Goal: Information Seeking & Learning: Learn about a topic

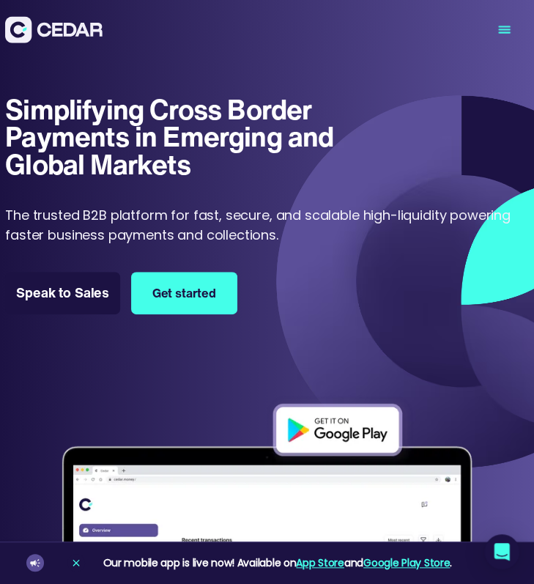
click at [498, 37] on icon "menu" at bounding box center [504, 30] width 60 height 60
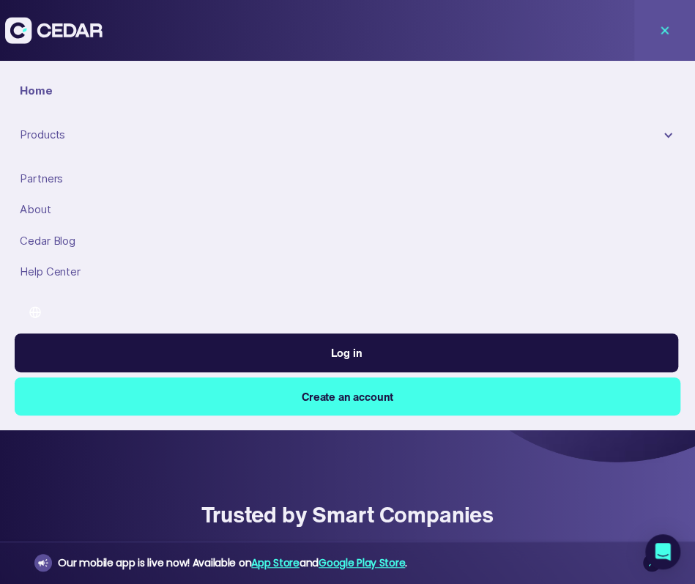
click at [533, 127] on div "Products" at bounding box center [348, 134] width 666 height 27
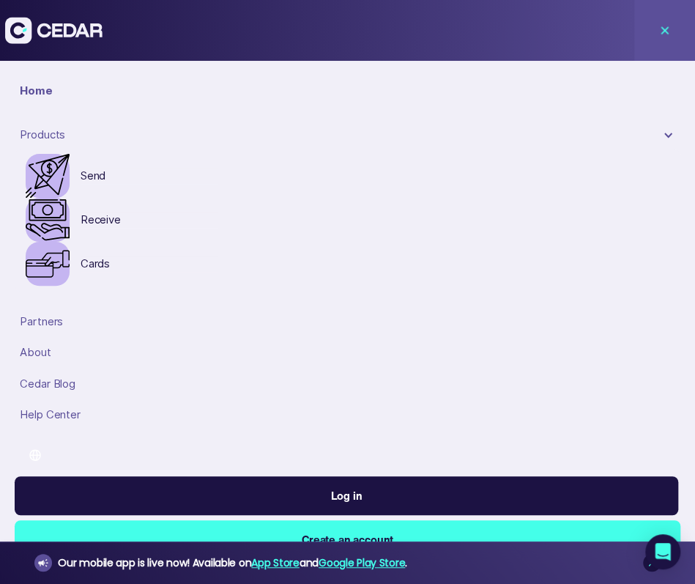
click at [533, 137] on div at bounding box center [668, 135] width 11 height 11
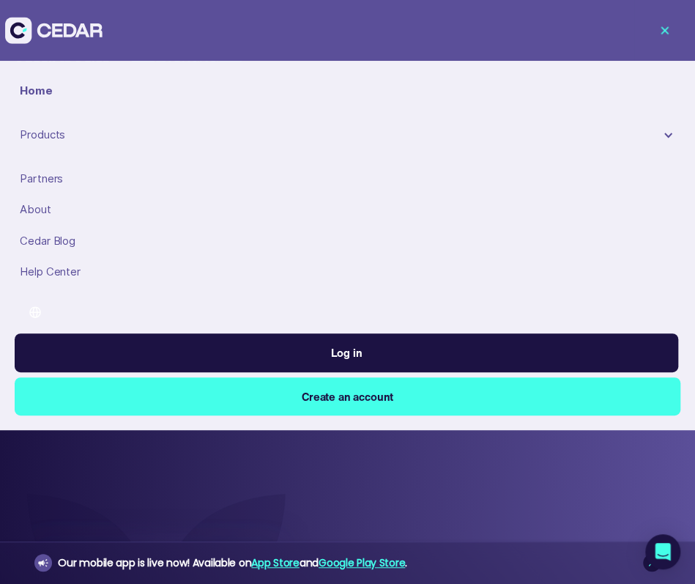
scroll to position [366, 0]
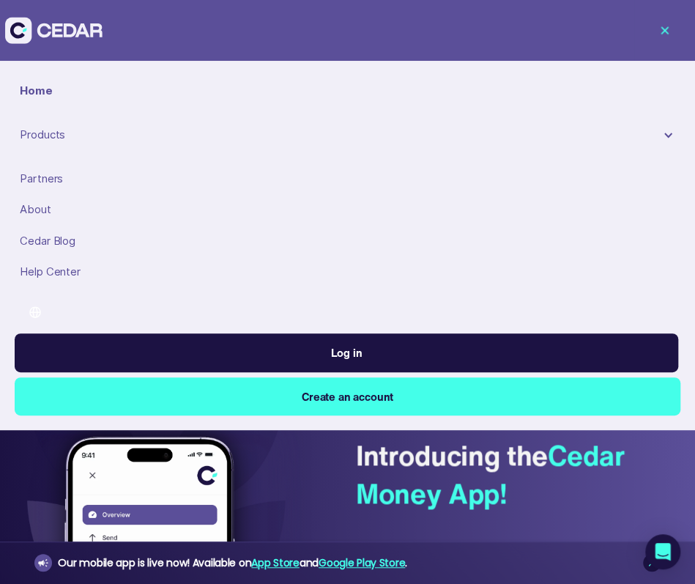
click at [533, 33] on icon "menu" at bounding box center [665, 30] width 62 height 62
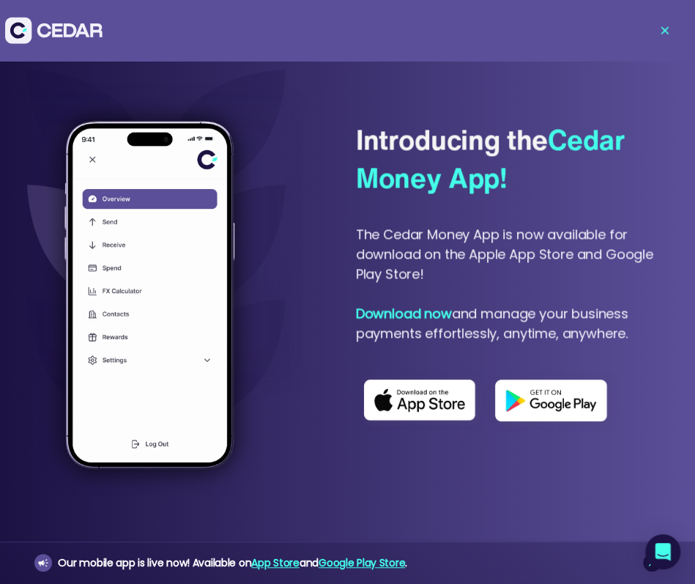
scroll to position [659, 0]
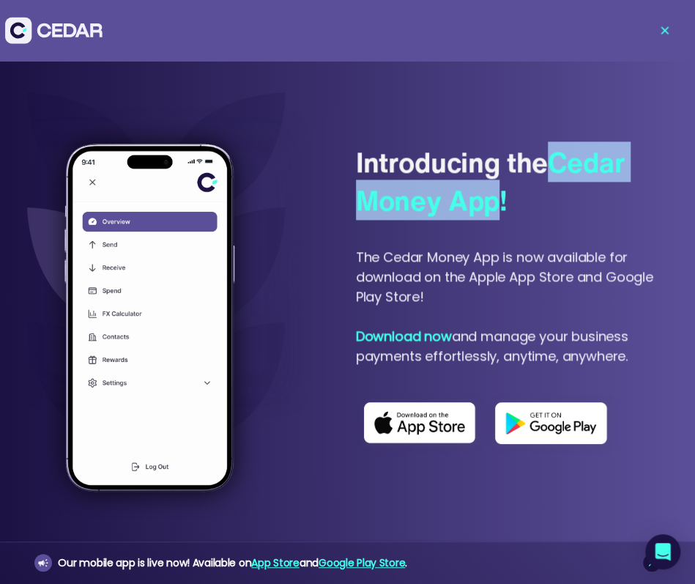
drag, startPoint x: 554, startPoint y: 163, endPoint x: 499, endPoint y: 219, distance: 78.7
click at [499, 219] on div "Introducing the Cedar Money App!" at bounding box center [513, 181] width 314 height 77
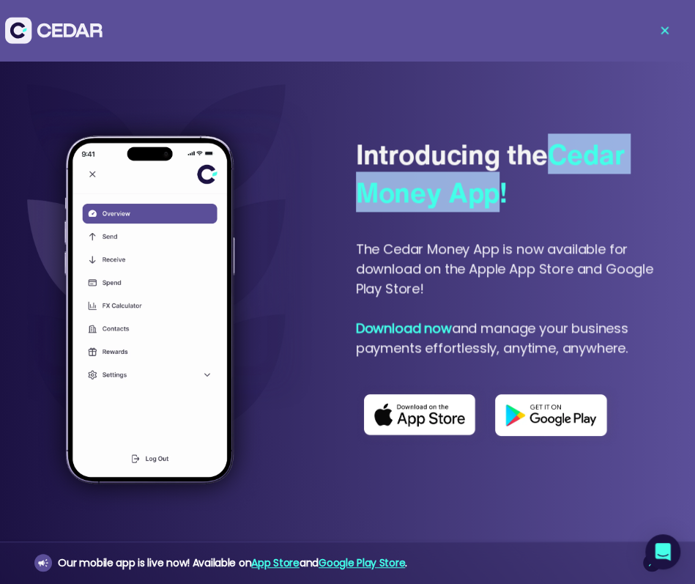
scroll to position [586, 0]
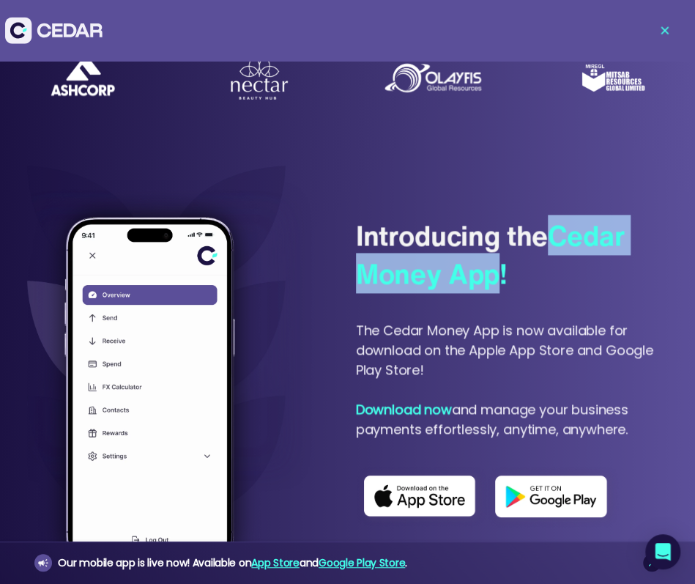
copy span "Cedar Money App"
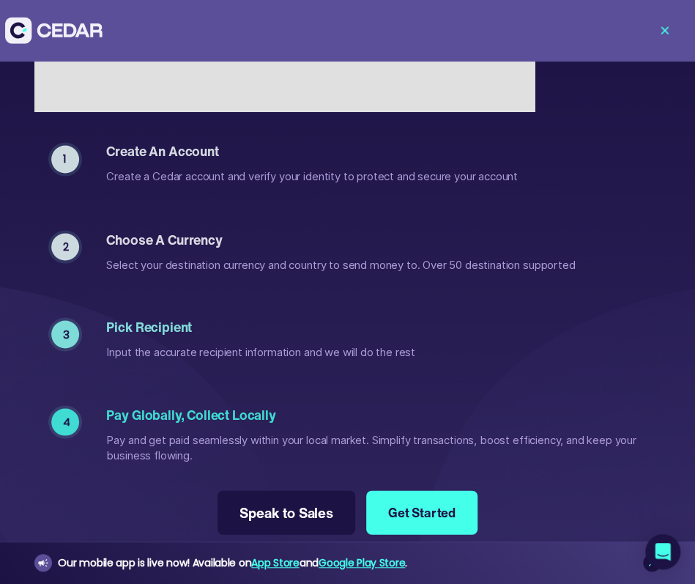
scroll to position [2930, 0]
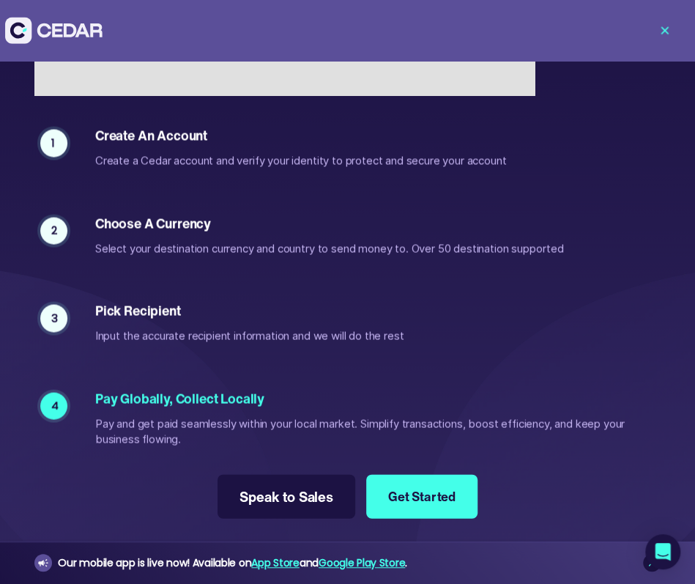
click at [533, 23] on icon "menu" at bounding box center [665, 30] width 62 height 62
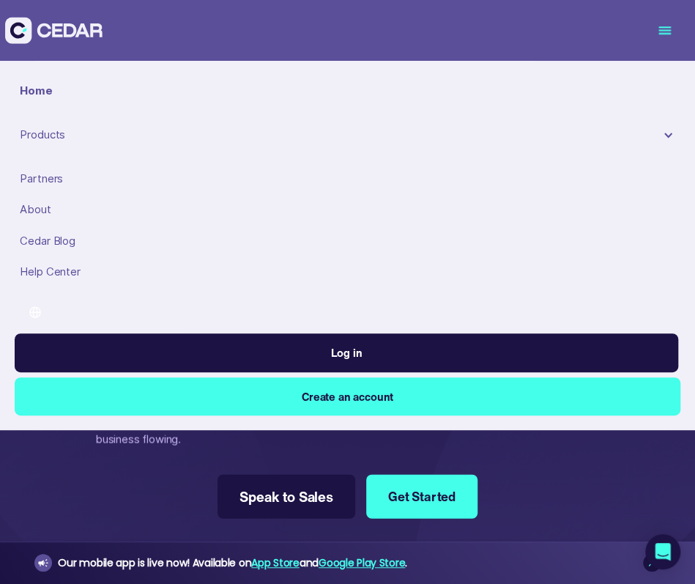
click at [63, 137] on div "Products" at bounding box center [339, 135] width 639 height 16
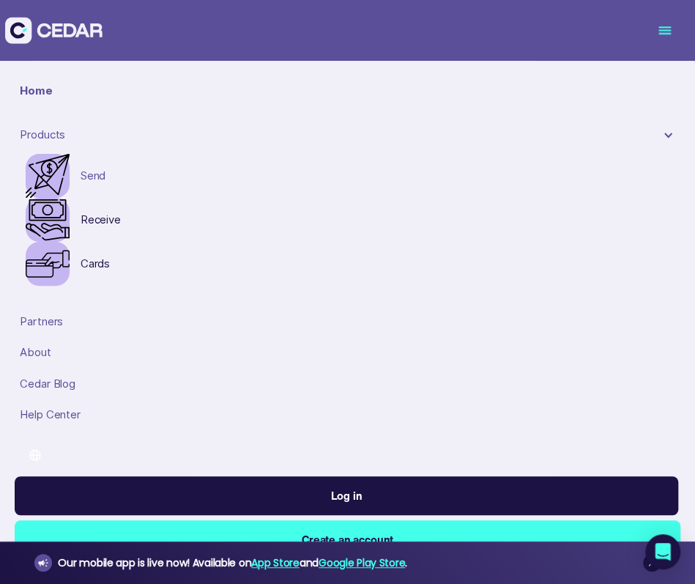
click at [95, 175] on link "Send" at bounding box center [149, 176] width 137 height 16
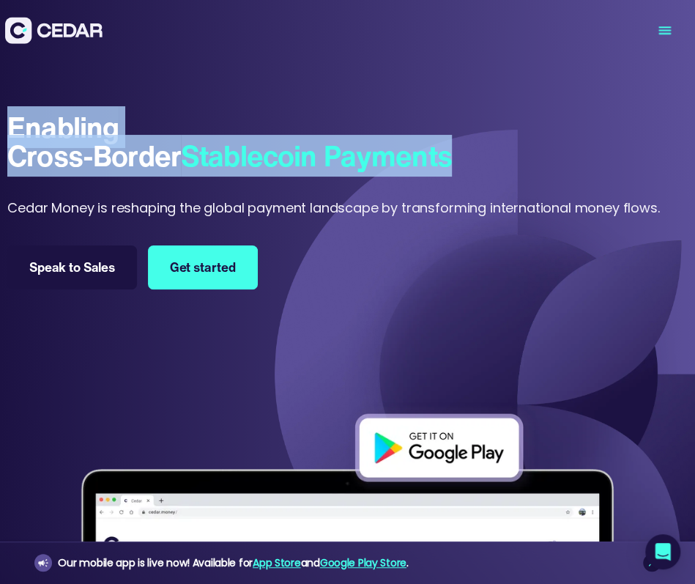
drag, startPoint x: 9, startPoint y: 122, endPoint x: 473, endPoint y: 159, distance: 465.8
click at [473, 159] on div "Enabling Cross-Border Stablecoin Payments Enabling Cross-Border Stablecoin Paym…" at bounding box center [333, 166] width 652 height 104
copy h1 "Enabling Cross-Border Stablecoin Payments"
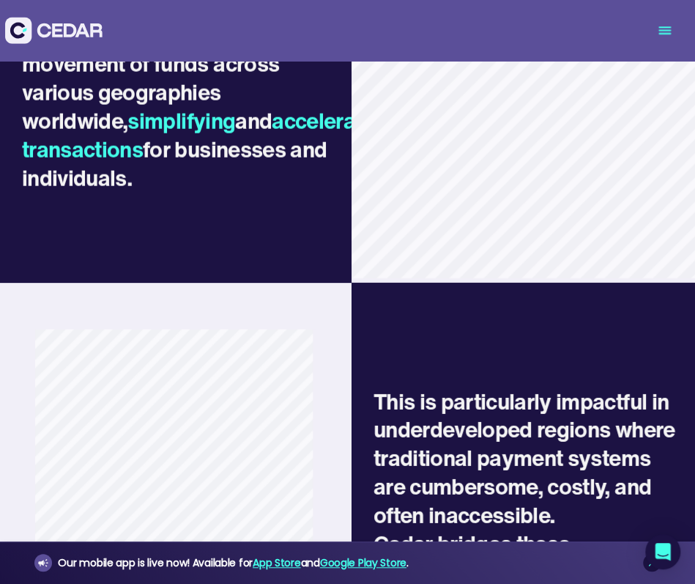
scroll to position [1538, 0]
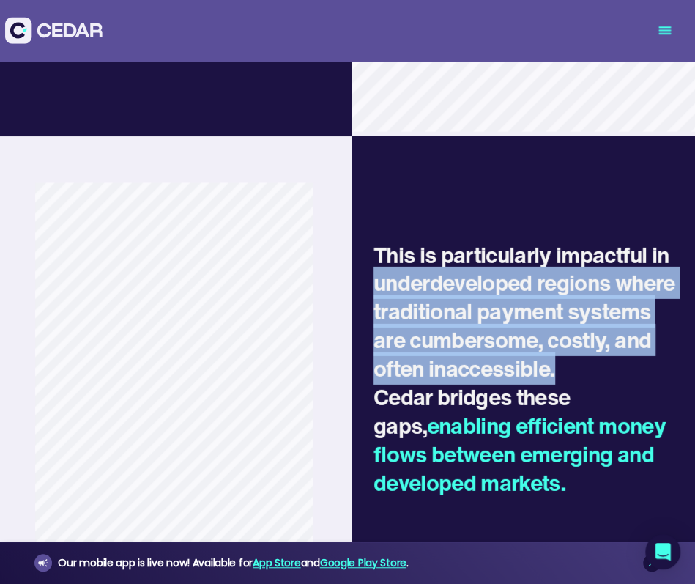
drag, startPoint x: 663, startPoint y: 355, endPoint x: 371, endPoint y: 262, distance: 306.0
click at [374, 262] on h2 "This is particularly impactful in underdeveloped regions where traditional paym…" at bounding box center [525, 369] width 303 height 256
copy h2 "underdeveloped regions where traditional payment systems are cumbersome, costly…"
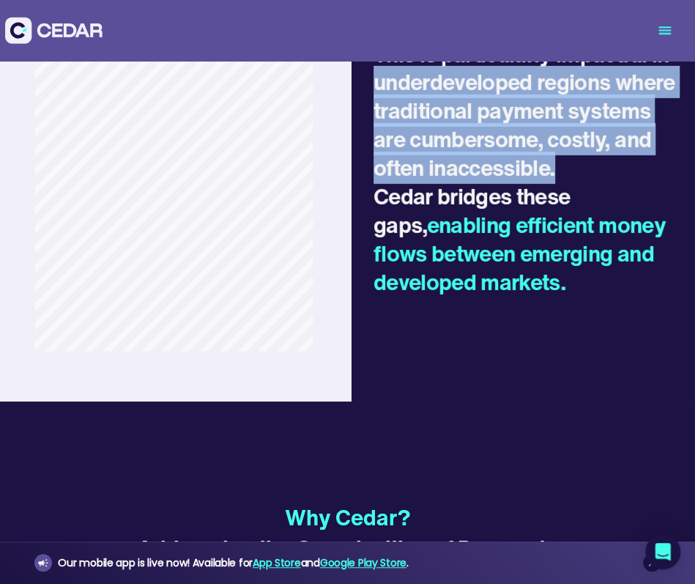
scroll to position [1611, 0]
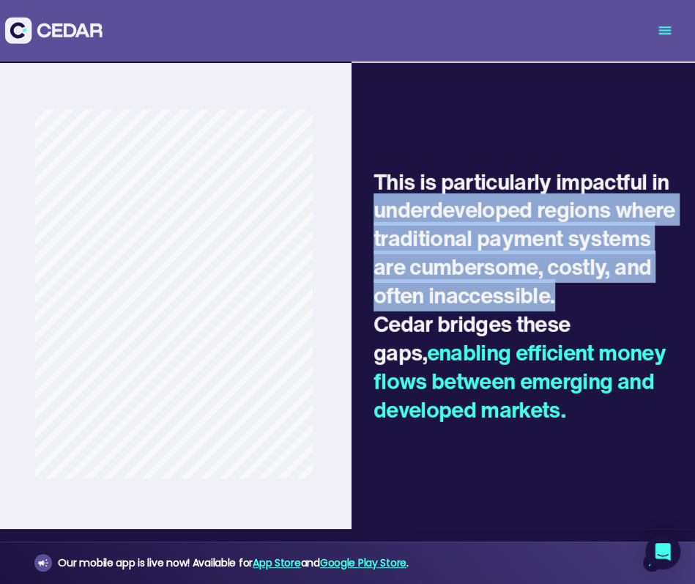
click at [426, 256] on h2 "This is particularly impactful in underdeveloped regions where traditional paym…" at bounding box center [525, 296] width 303 height 256
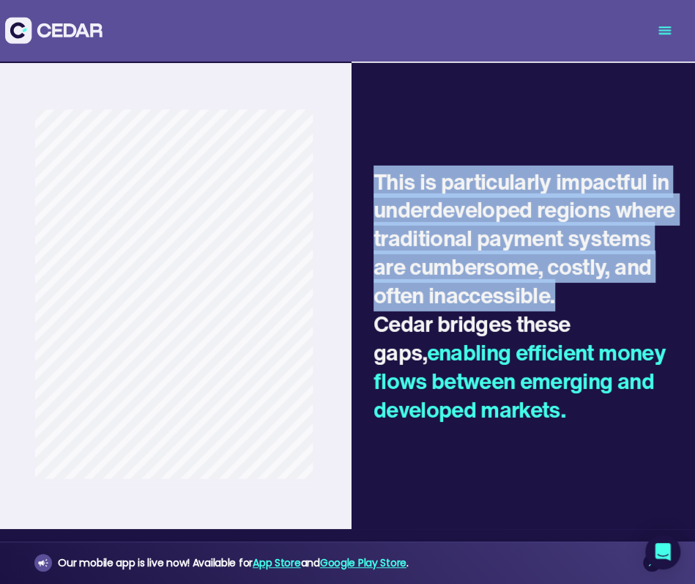
drag, startPoint x: 375, startPoint y: 157, endPoint x: 673, endPoint y: 275, distance: 320.3
click at [533, 275] on div "This is particularly impactful in underdeveloped regions where traditional paym…" at bounding box center [525, 296] width 347 height 466
copy h2 "This is particularly impactful in underdeveloped regions where traditional paym…"
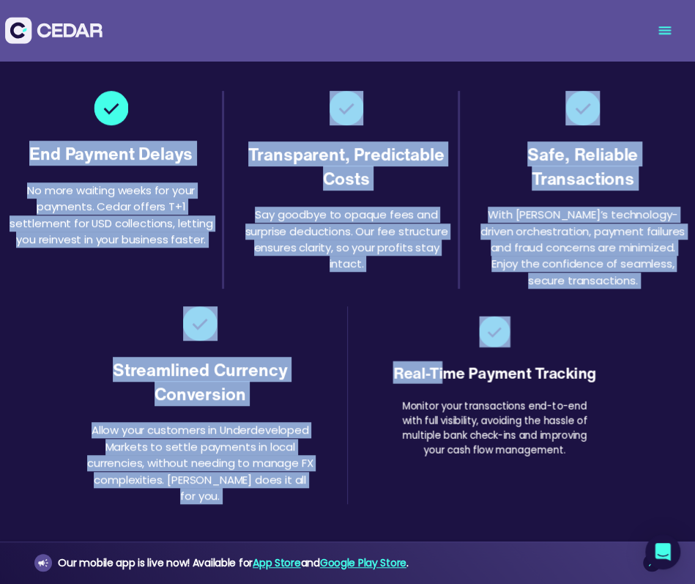
scroll to position [2270, 0]
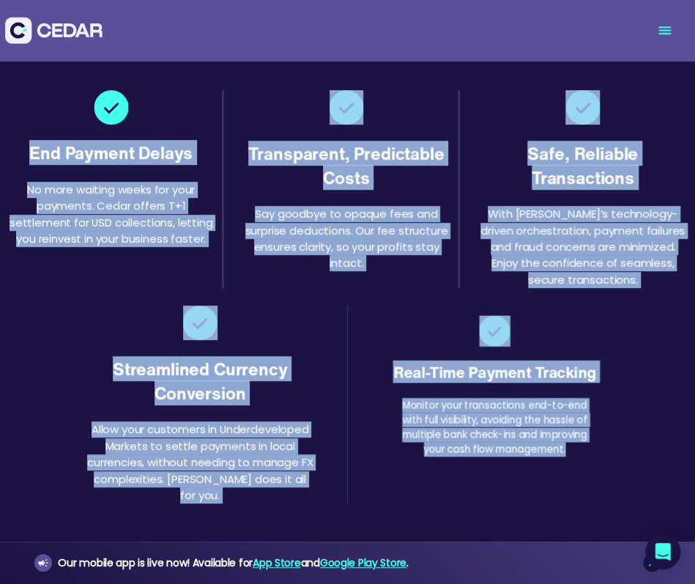
drag, startPoint x: 40, startPoint y: 300, endPoint x: 588, endPoint y: 448, distance: 567.6
click at [533, 448] on section "Why Cedar? Addressing the Complexities of Payments in Underdeveloped Markets. E…" at bounding box center [347, 281] width 695 height 823
copy section "End Payment Delays No more waiting weeks for your payments. Cedar offers T+1 se…"
click at [395, 308] on div "Streamlined Currency Conversion Allow your customers in Underdeveloped Markets …" at bounding box center [348, 404] width 534 height 233
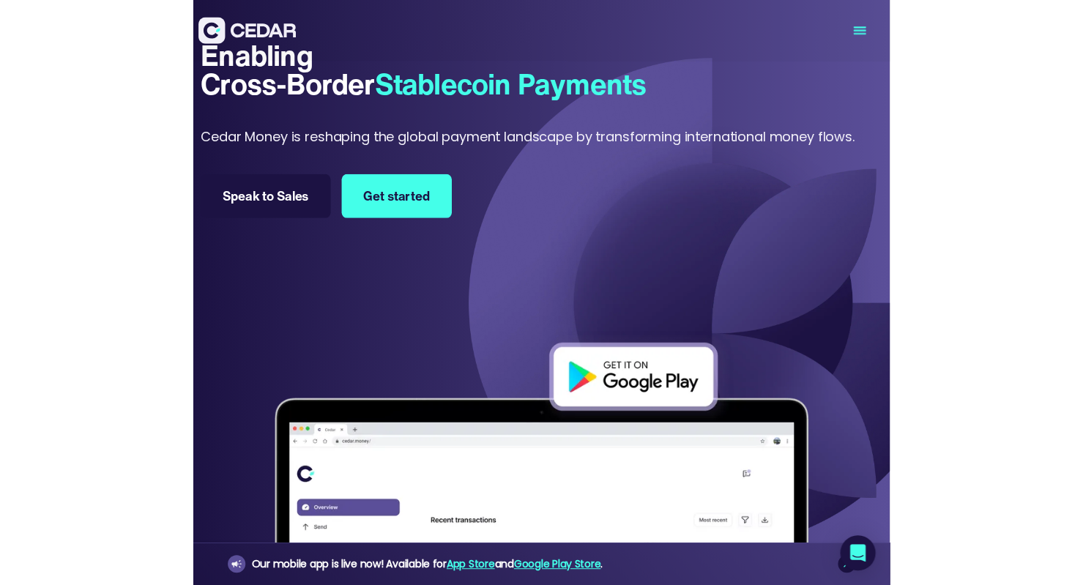
scroll to position [0, 0]
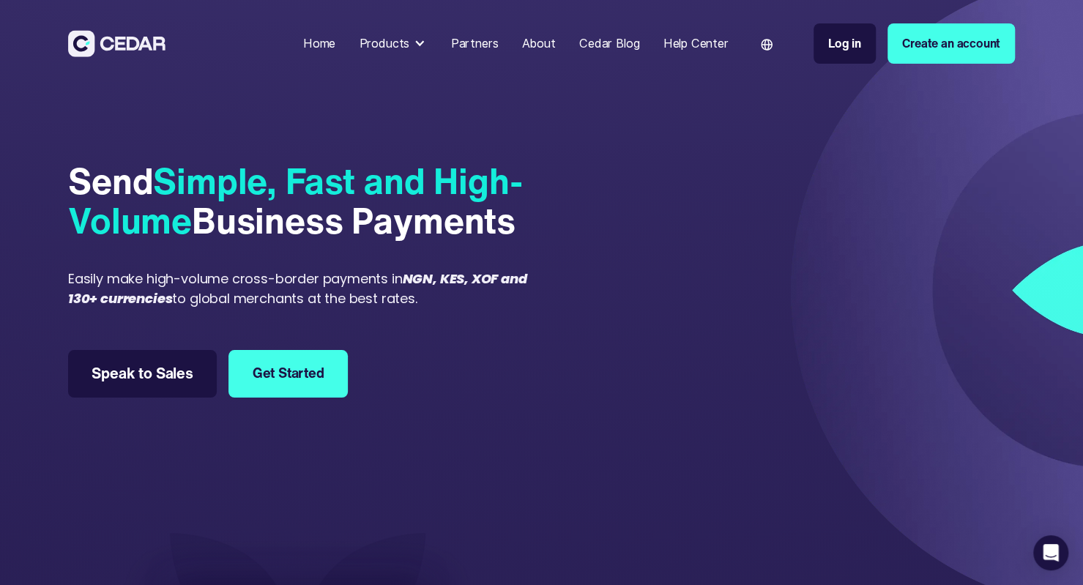
click at [403, 45] on div "Products" at bounding box center [384, 43] width 51 height 18
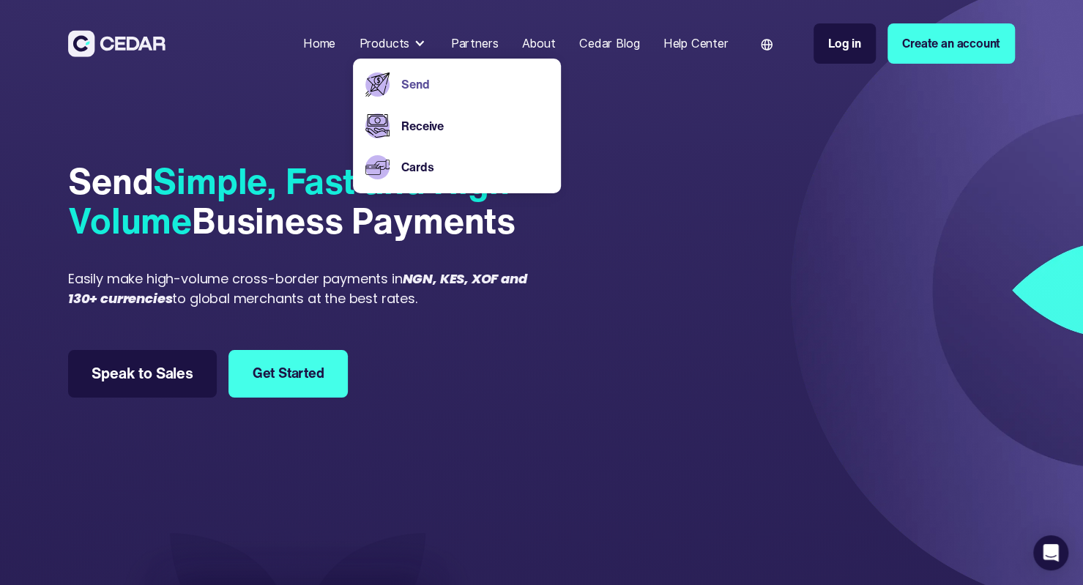
click at [650, 84] on div "Home Products Send Receive Cards Partners About Cedar Blog Help Center Language…" at bounding box center [541, 43] width 1083 height 87
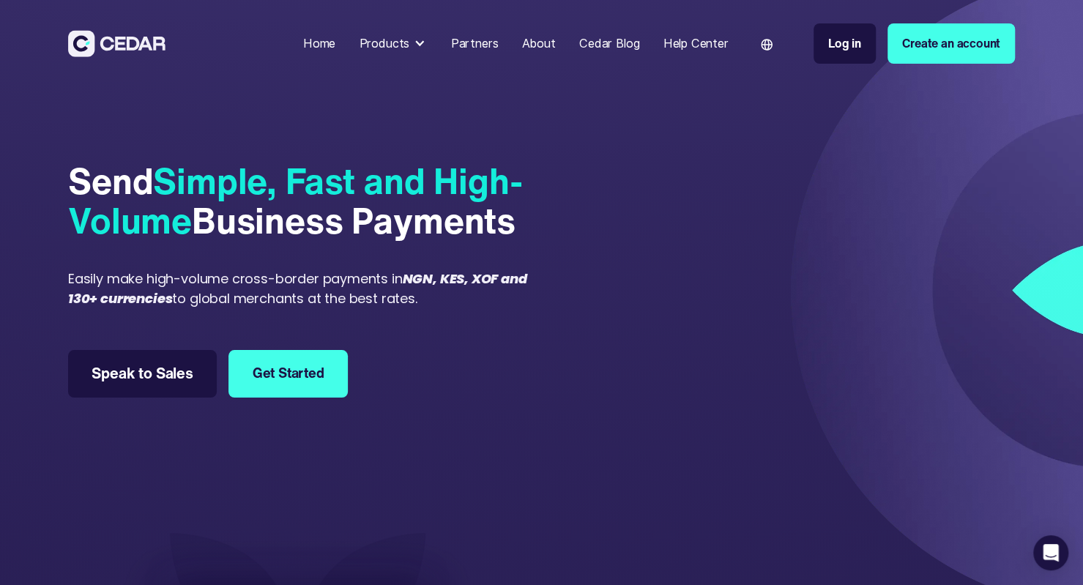
click at [526, 40] on div "About" at bounding box center [539, 43] width 34 height 18
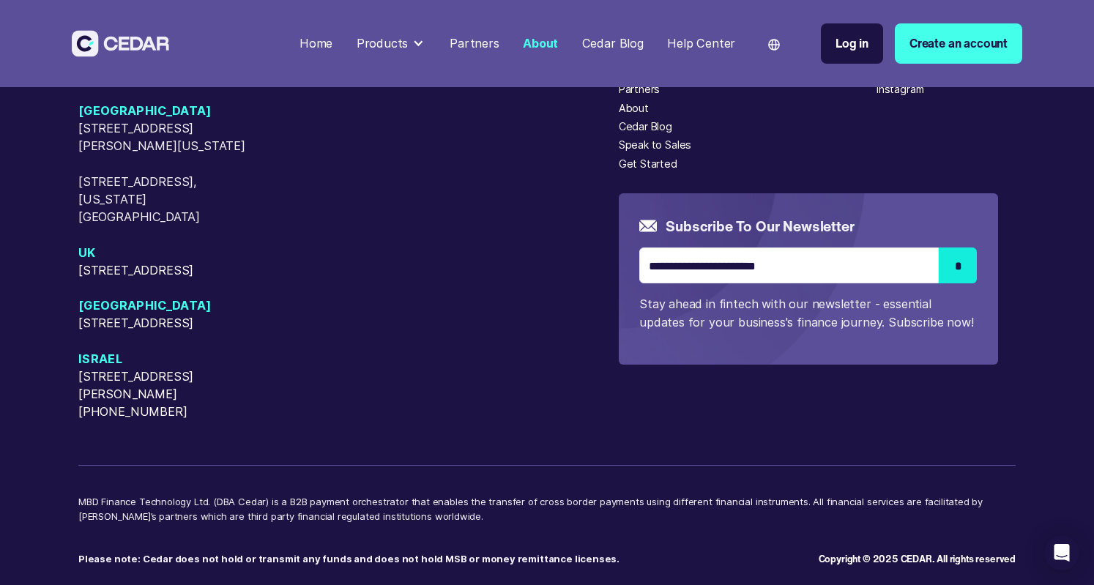
scroll to position [3735, 0]
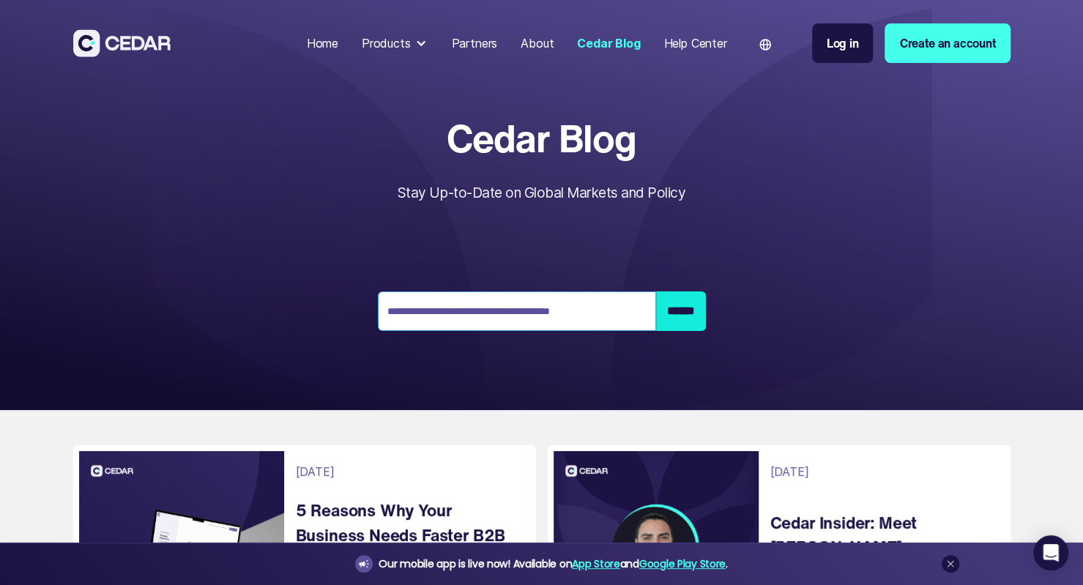
click at [497, 316] on input "Email Form 2" at bounding box center [517, 311] width 278 height 40
type input "****"
click at [656, 291] on input "******" at bounding box center [681, 311] width 50 height 40
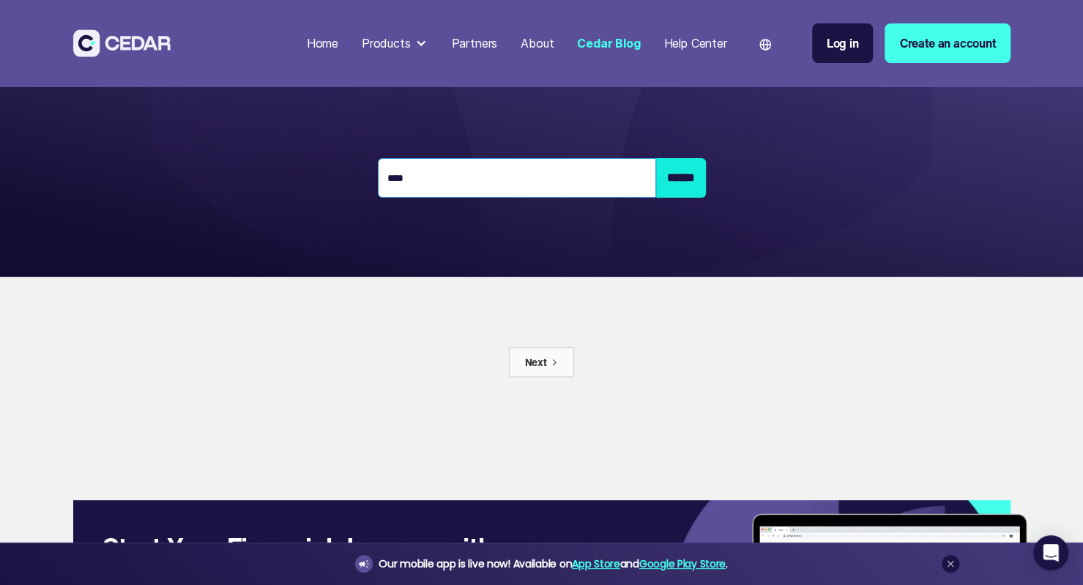
scroll to position [220, 0]
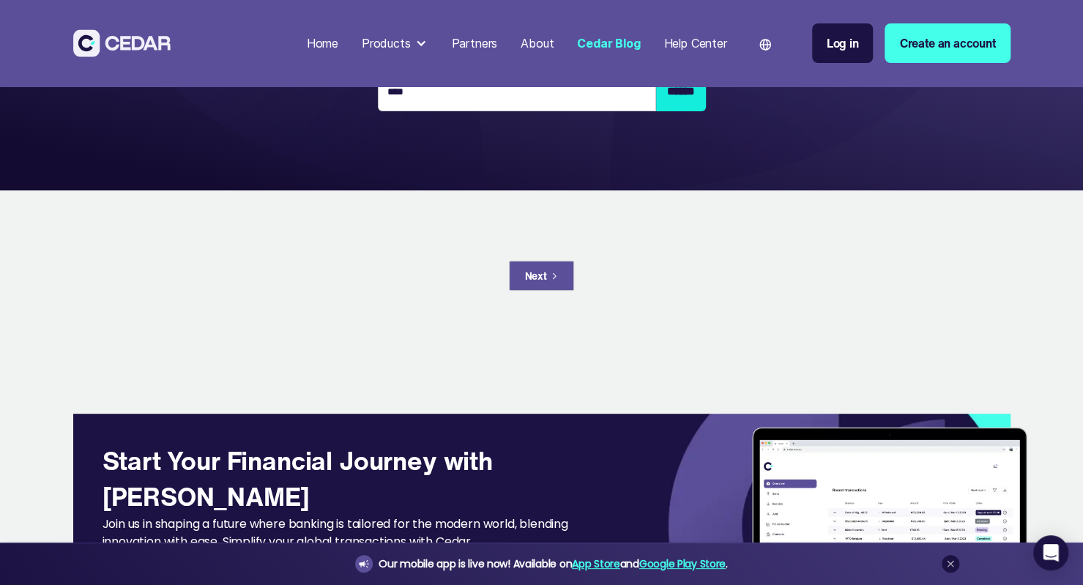
click at [554, 270] on link "Next" at bounding box center [541, 276] width 64 height 30
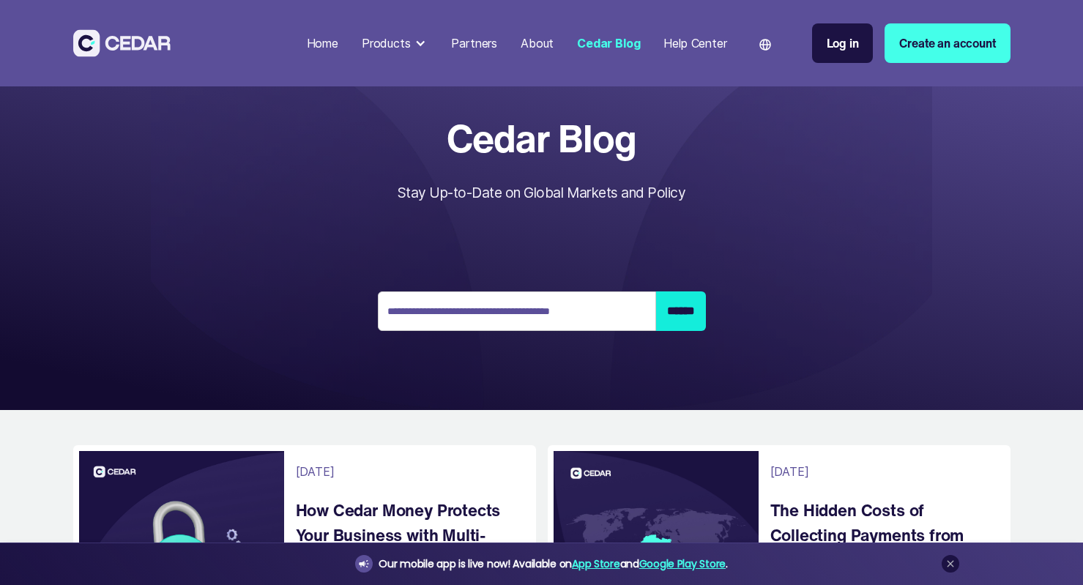
scroll to position [293, 0]
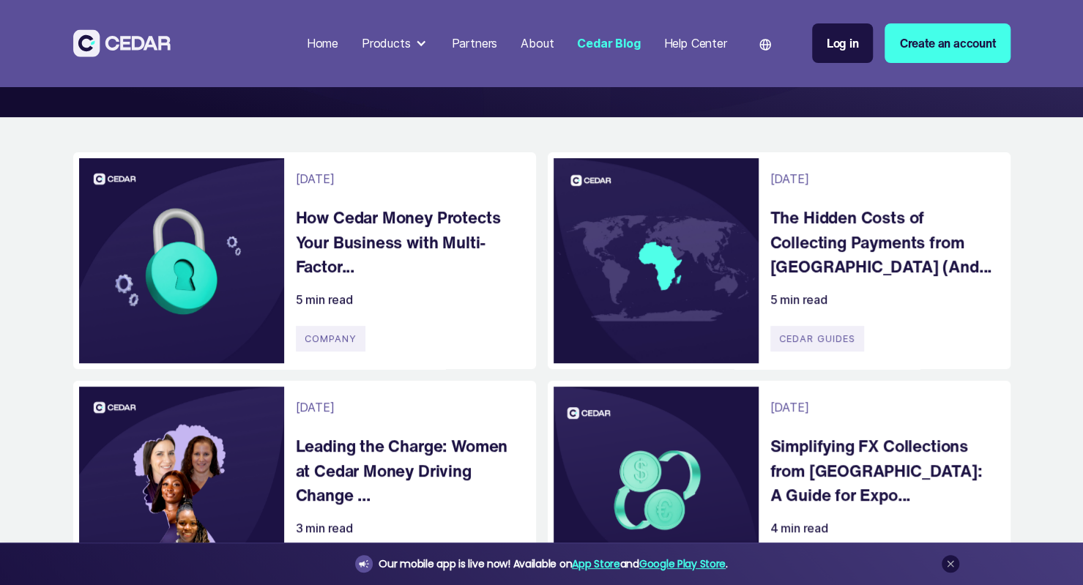
click at [446, 229] on h4 "How Cedar Money Protects Your Business with Multi-Factor..." at bounding box center [409, 242] width 226 height 74
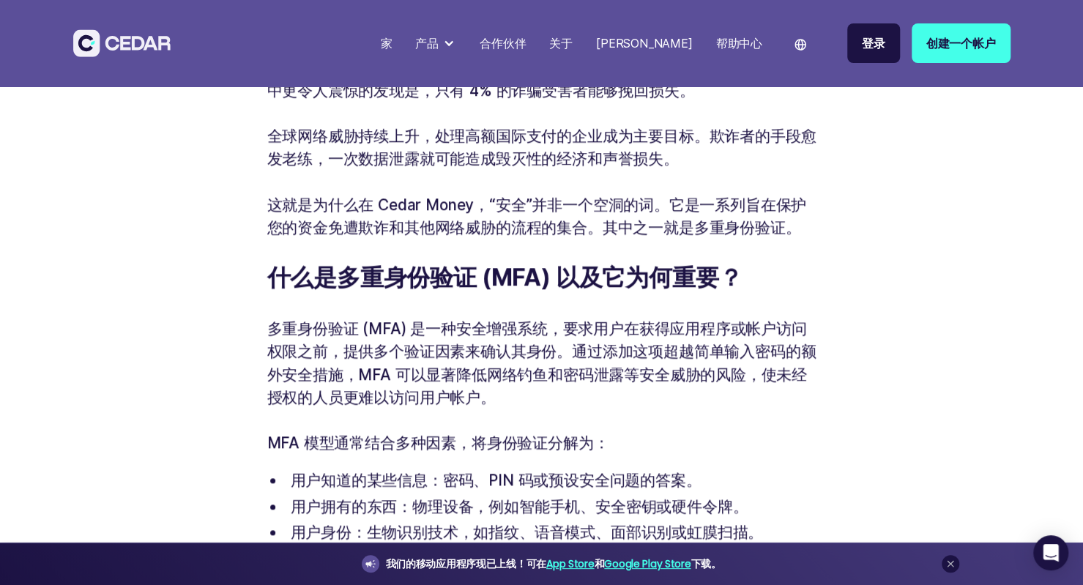
scroll to position [710, 0]
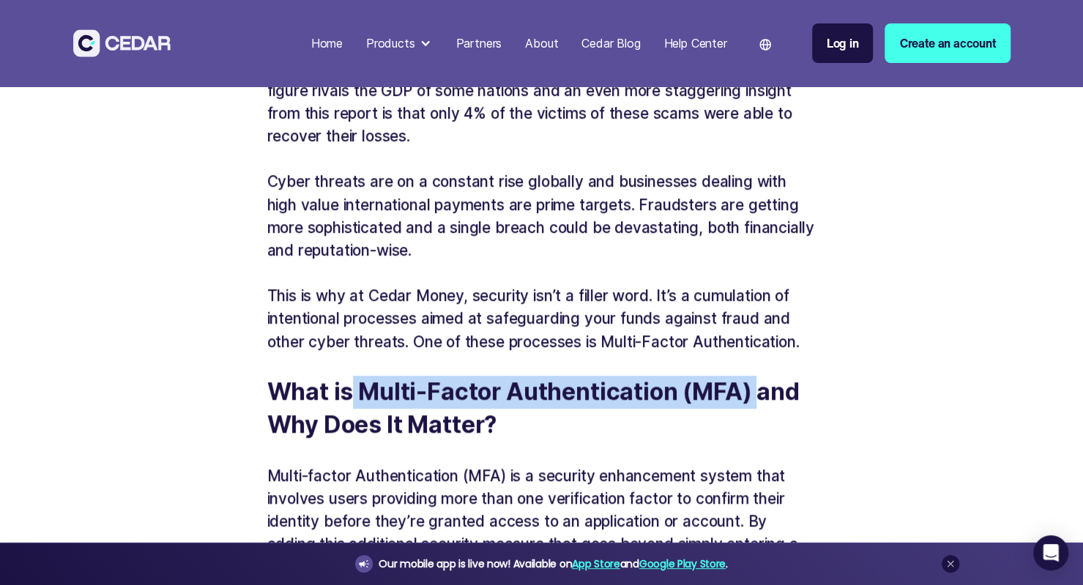
drag, startPoint x: 404, startPoint y: 395, endPoint x: 755, endPoint y: 390, distance: 350.8
click at [755, 390] on strong "What is Multi-Factor Authentication (MFA) and Why Does It Matter?" at bounding box center [533, 408] width 532 height 62
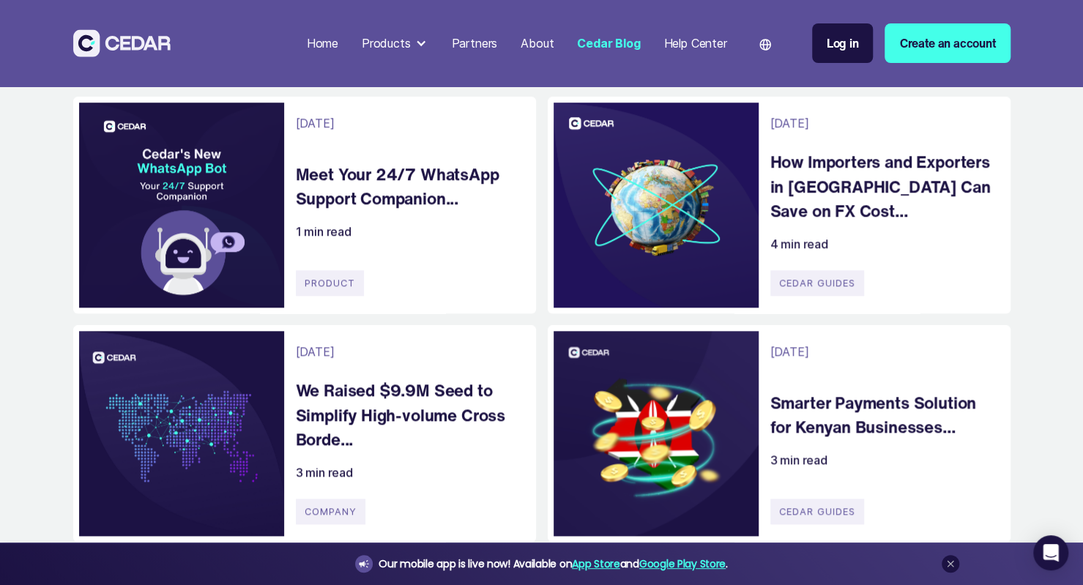
scroll to position [952, 0]
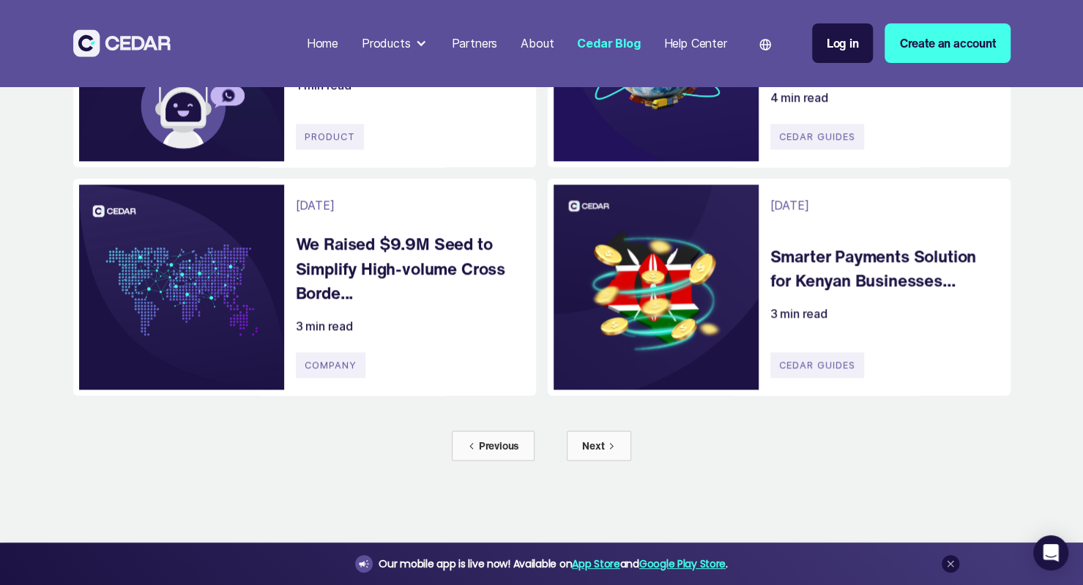
click at [865, 278] on h4 "Smarter Payments Solution for Kenyan Businesses..." at bounding box center [883, 268] width 226 height 49
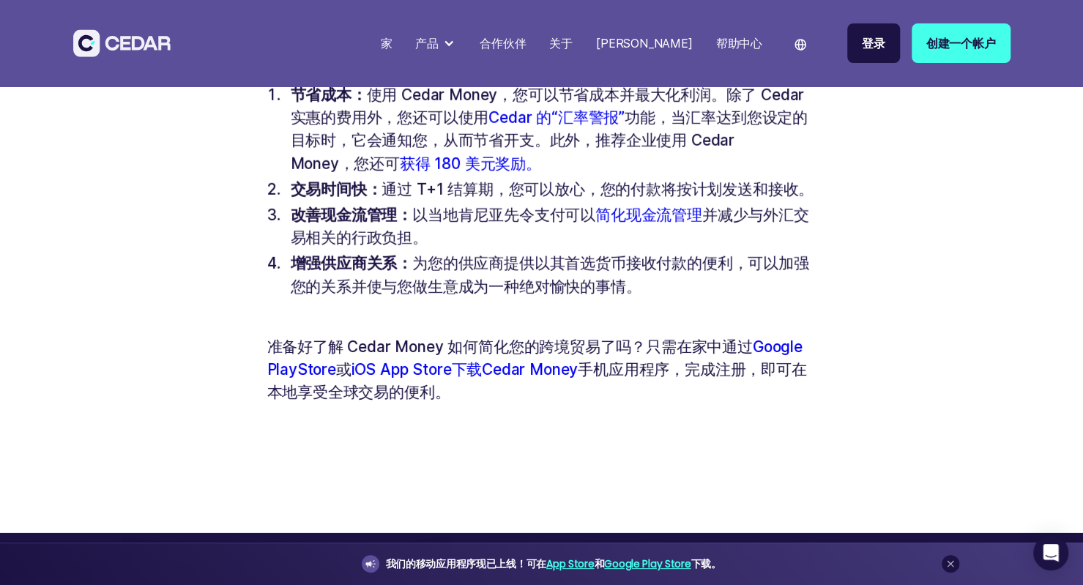
scroll to position [2396, 0]
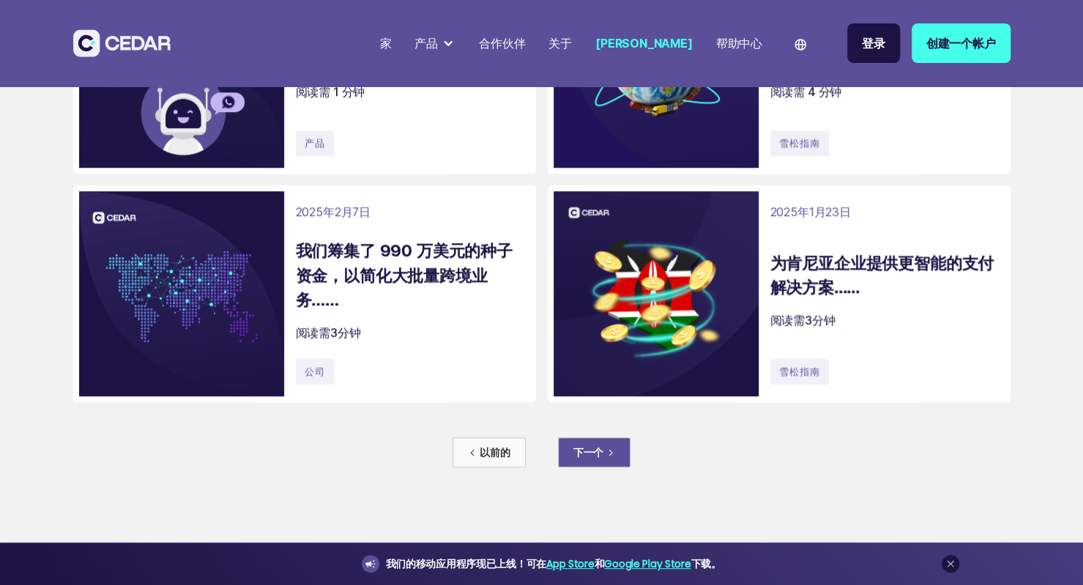
click at [584, 447] on font "下一个" at bounding box center [588, 452] width 30 height 15
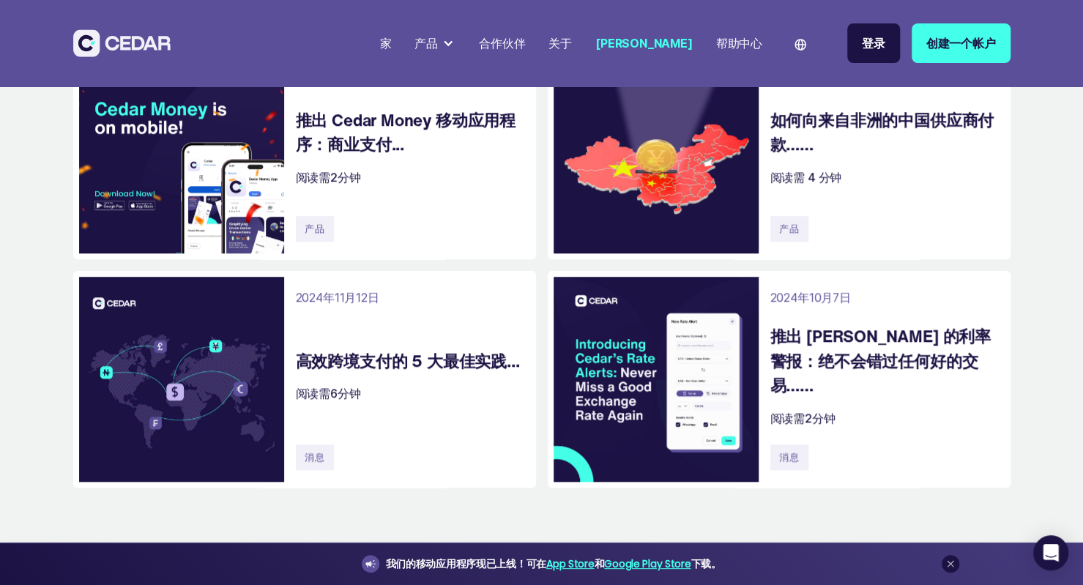
scroll to position [659, 0]
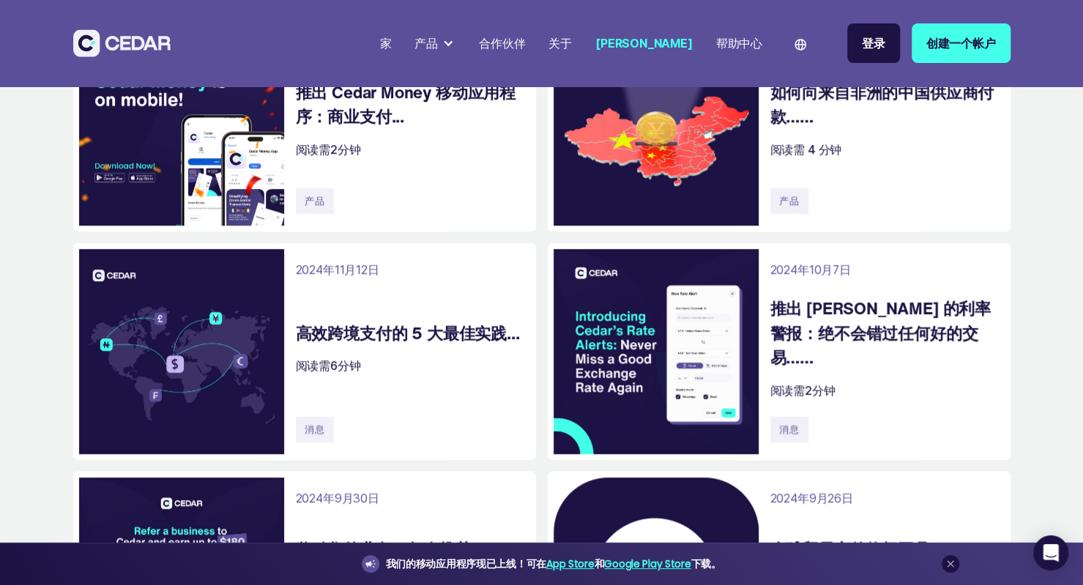
click at [422, 323] on font "高效跨境支付的 5 大最佳实践..." at bounding box center [408, 333] width 224 height 24
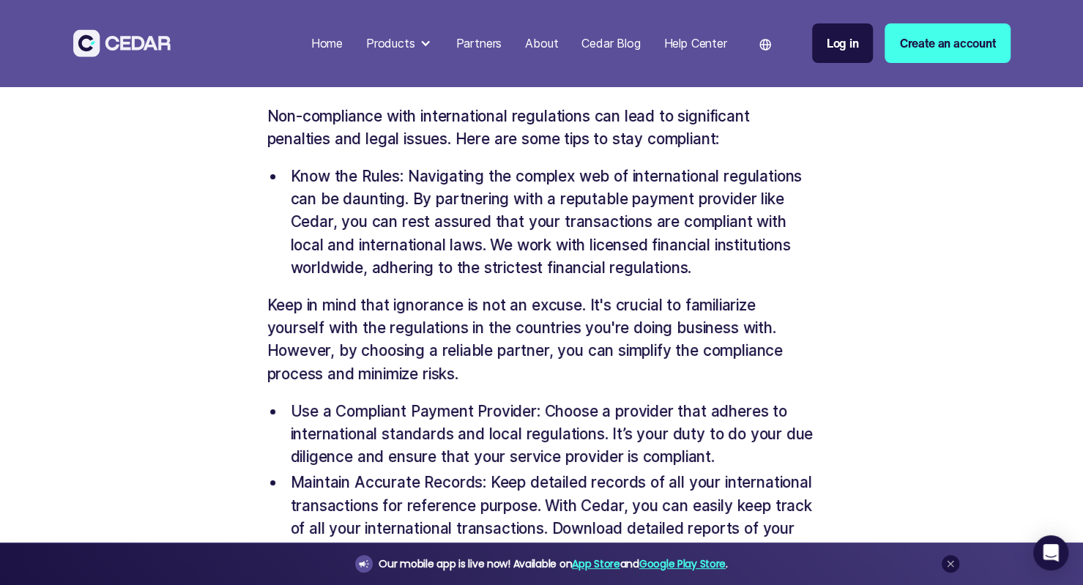
scroll to position [3049, 0]
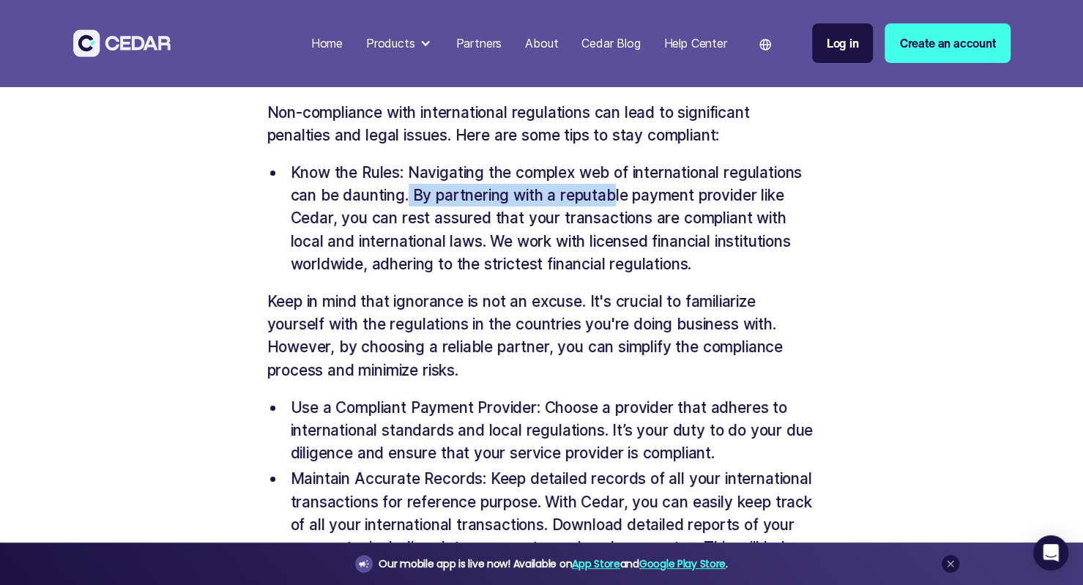
drag, startPoint x: 409, startPoint y: 241, endPoint x: 614, endPoint y: 243, distance: 205.1
click at [614, 243] on li "Know the Rules: Navigating the complex web of international regulations can be …" at bounding box center [551, 218] width 532 height 114
click at [467, 261] on li "Know the Rules: Navigating the complex web of international regulations can be …" at bounding box center [551, 218] width 532 height 114
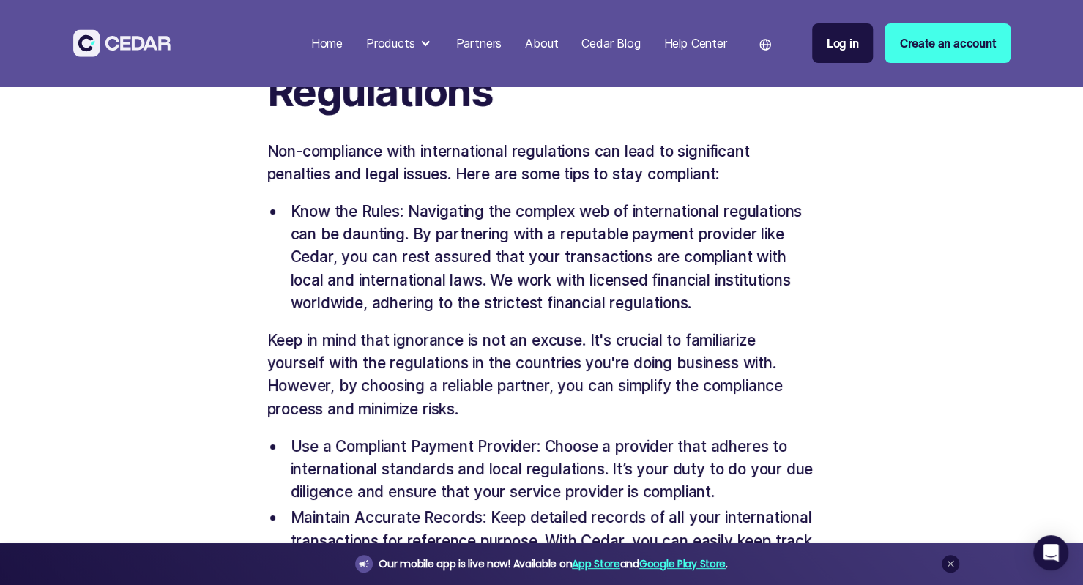
scroll to position [2976, 0]
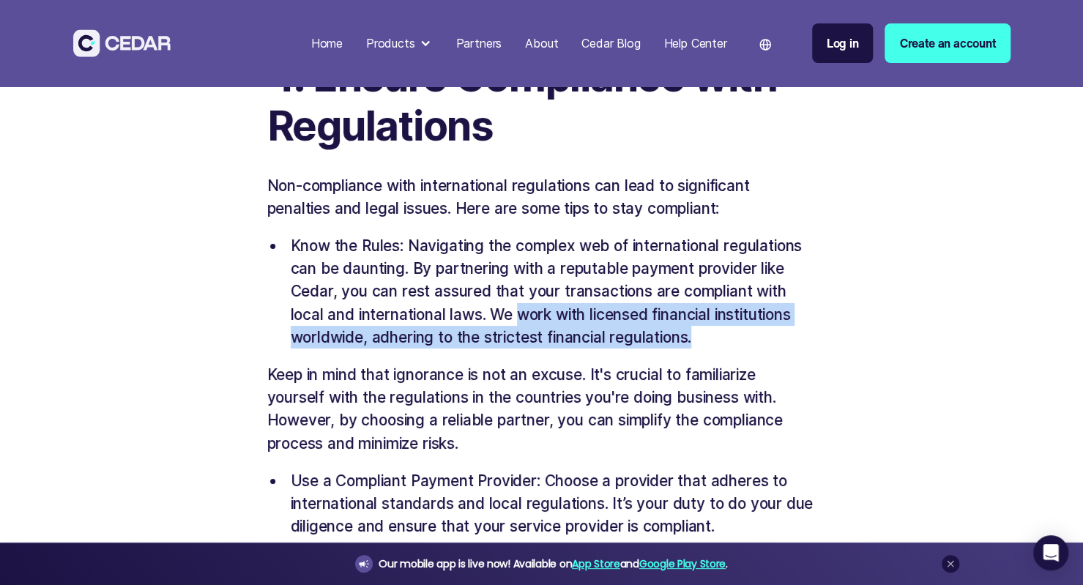
drag, startPoint x: 521, startPoint y: 362, endPoint x: 700, endPoint y: 383, distance: 180.7
click at [700, 349] on li "Know the Rules: Navigating the complex web of international regulations can be …" at bounding box center [551, 291] width 532 height 114
copy li "work with licensed financial institutions worldwide, adhering to the strictest …"
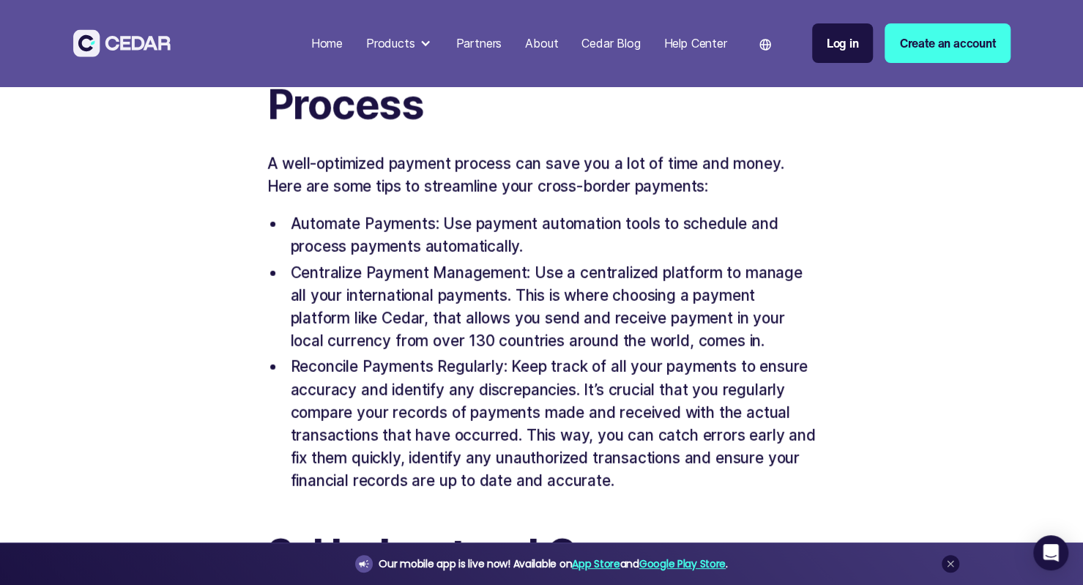
scroll to position [2052, 0]
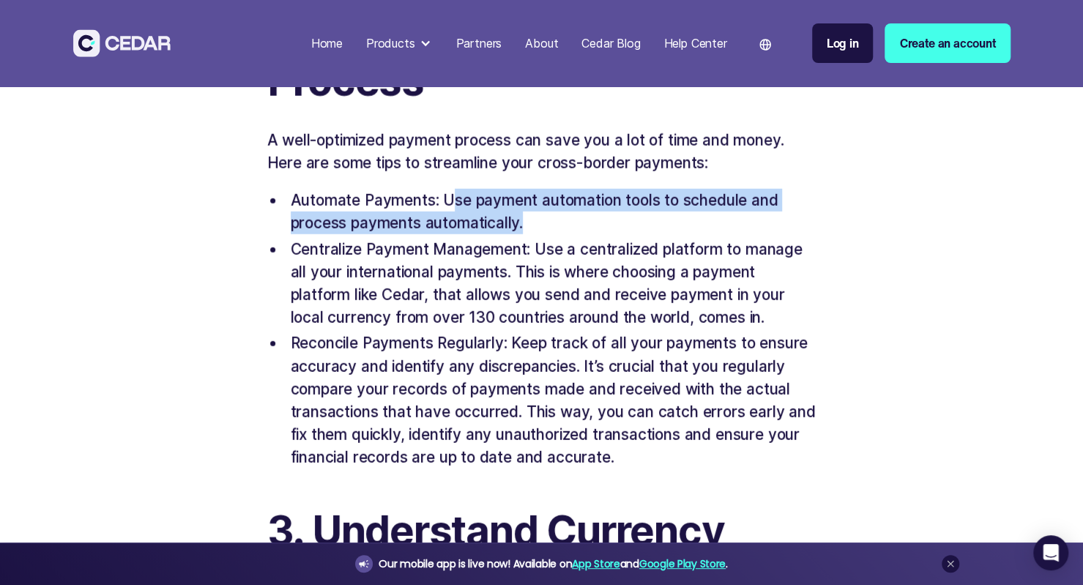
drag, startPoint x: 466, startPoint y: 226, endPoint x: 546, endPoint y: 252, distance: 83.8
click at [546, 234] on li "Automate Payments: Use payment automation tools to schedule and process payment…" at bounding box center [551, 211] width 532 height 45
click at [480, 234] on li "Automate Payments: Use payment automation tools to schedule and process payment…" at bounding box center [551, 211] width 532 height 45
drag, startPoint x: 434, startPoint y: 225, endPoint x: 529, endPoint y: 245, distance: 97.4
click at [529, 234] on li "Automate Payments: Use payment automation tools to schedule and process payment…" at bounding box center [551, 211] width 532 height 45
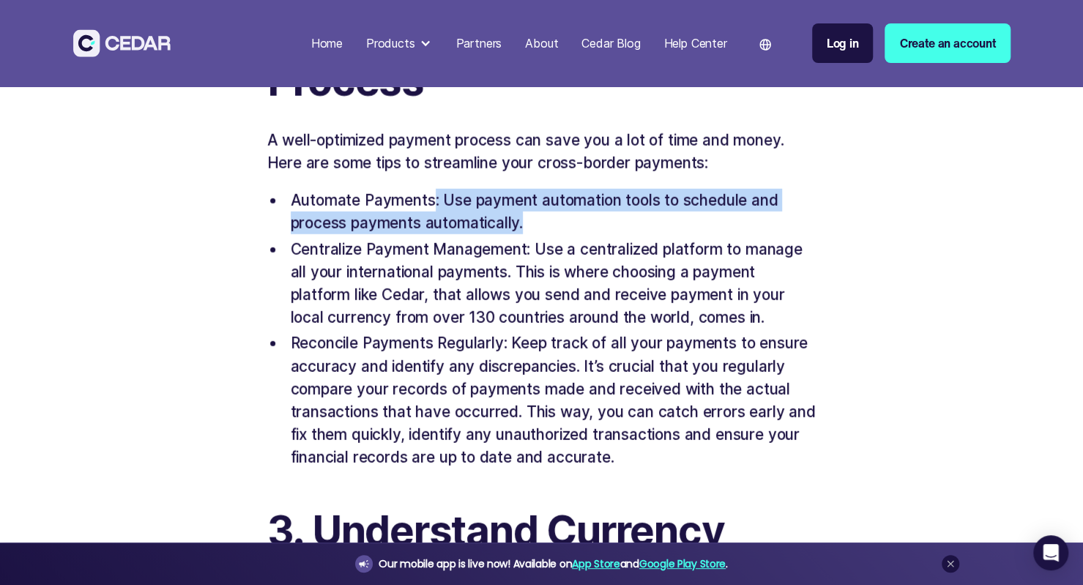
click at [530, 234] on li "Automate Payments: Use payment automation tools to schedule and process payment…" at bounding box center [551, 211] width 532 height 45
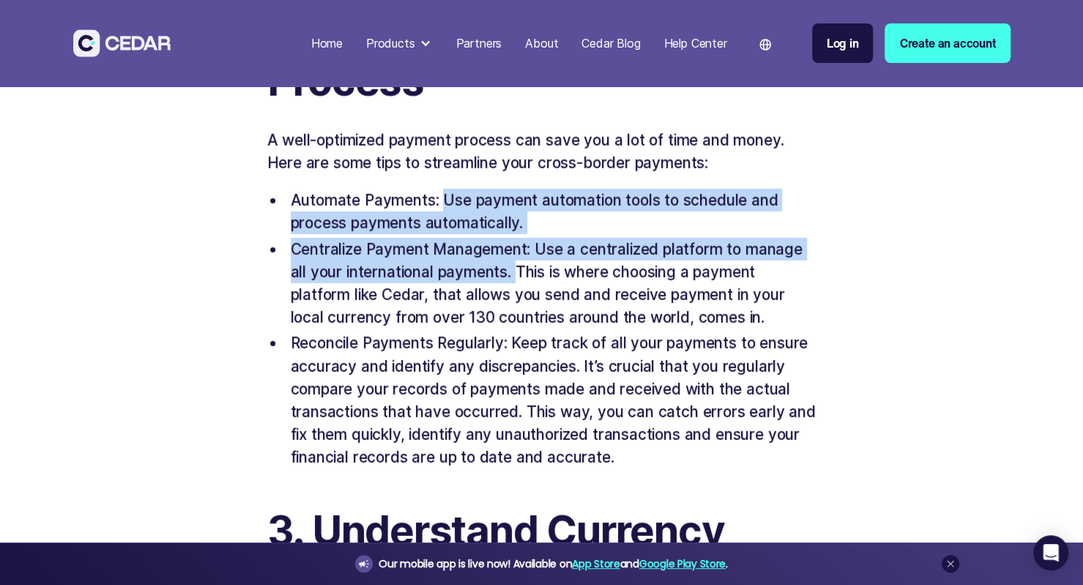
drag, startPoint x: 448, startPoint y: 219, endPoint x: 516, endPoint y: 293, distance: 100.6
click at [516, 293] on ul "Automate Payments: Use payment automation tools to schedule and process payment…" at bounding box center [541, 329] width 549 height 286
copy ul "Use payment automation tools to schedule and process payments automatically. Ce…"
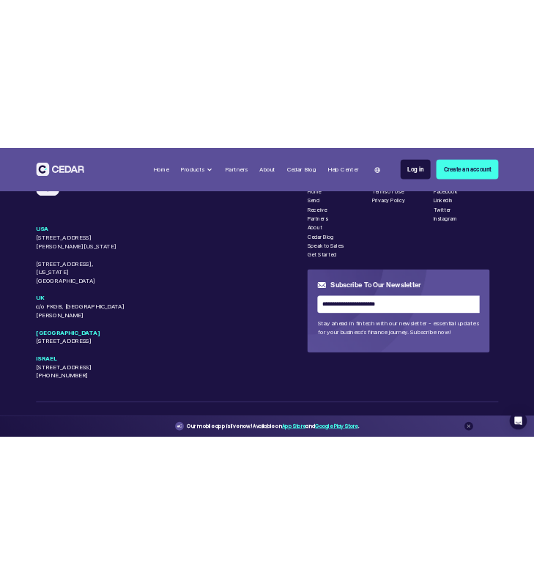
scroll to position [5444, 0]
